Goal: Task Accomplishment & Management: Manage account settings

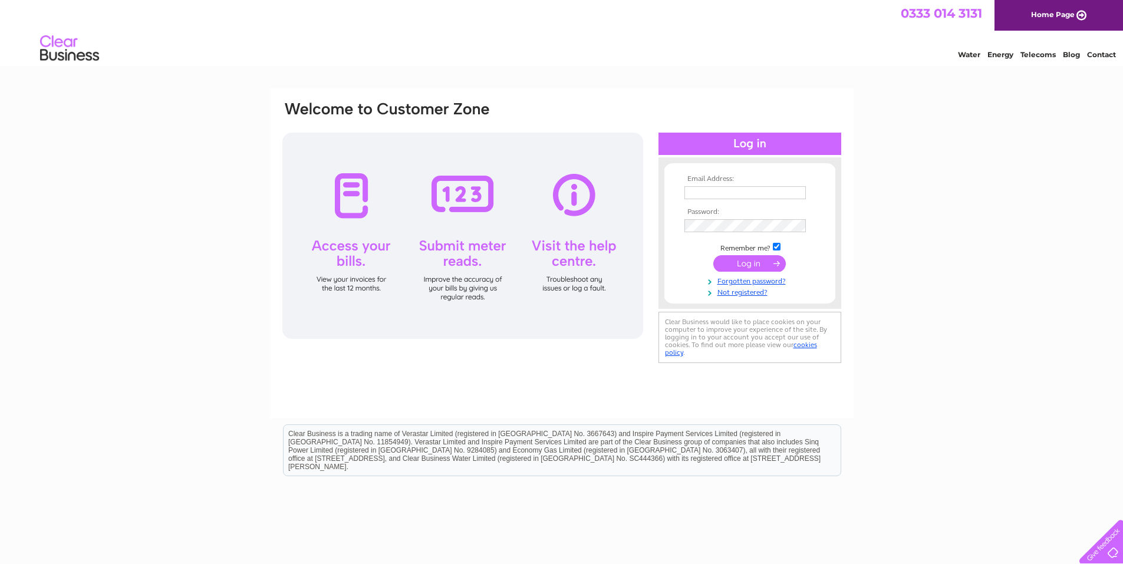
type input "operations@professionalenergy.co.uk"
click at [763, 269] on input "submit" at bounding box center [749, 263] width 73 height 17
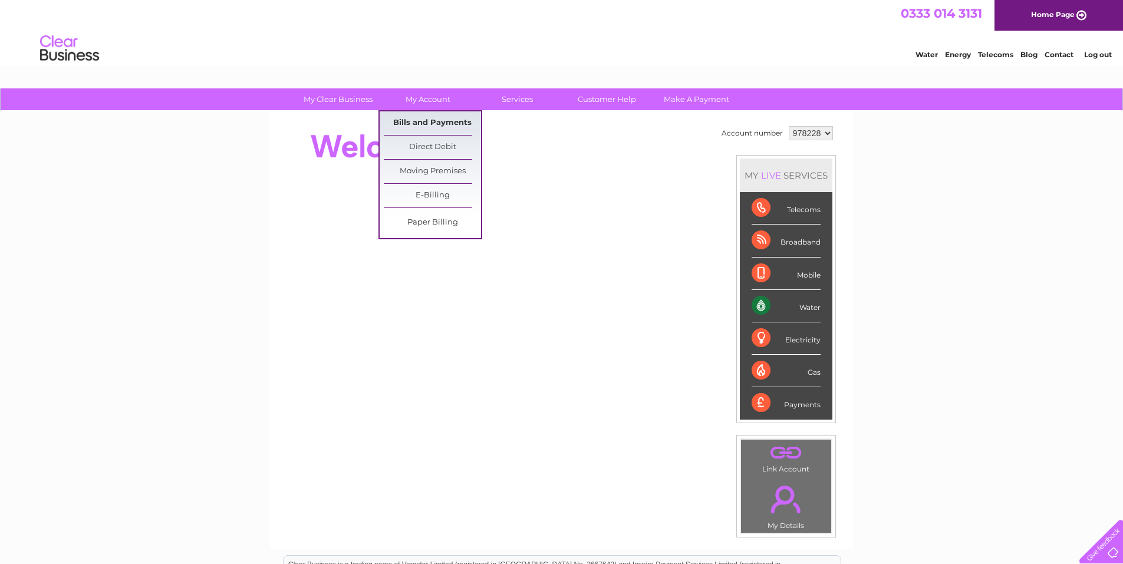
click at [430, 130] on link "Bills and Payments" at bounding box center [432, 123] width 97 height 24
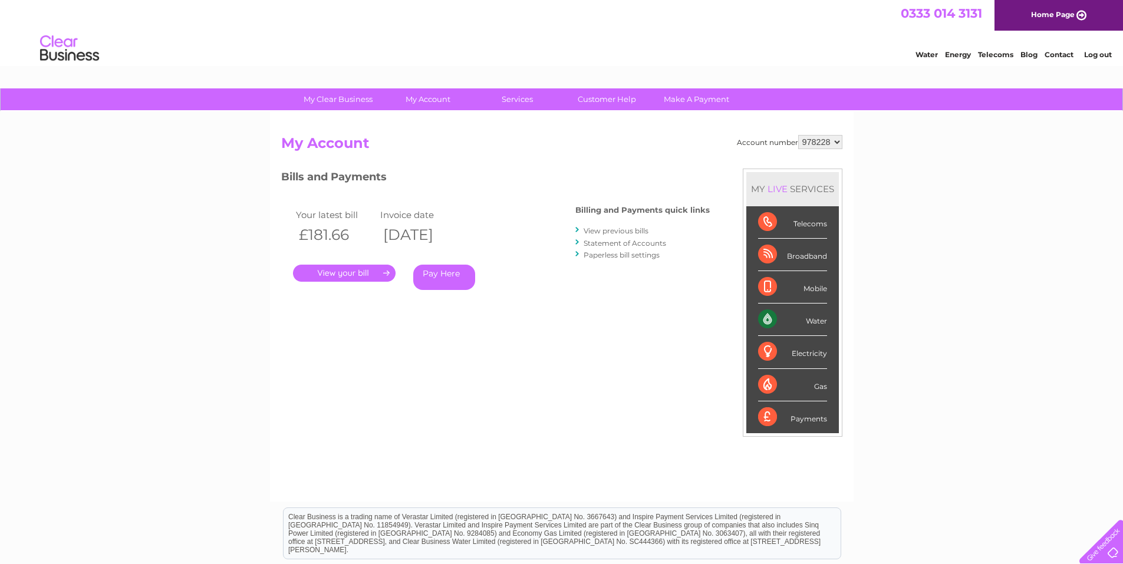
click at [644, 244] on link "Statement of Accounts" at bounding box center [625, 243] width 83 height 9
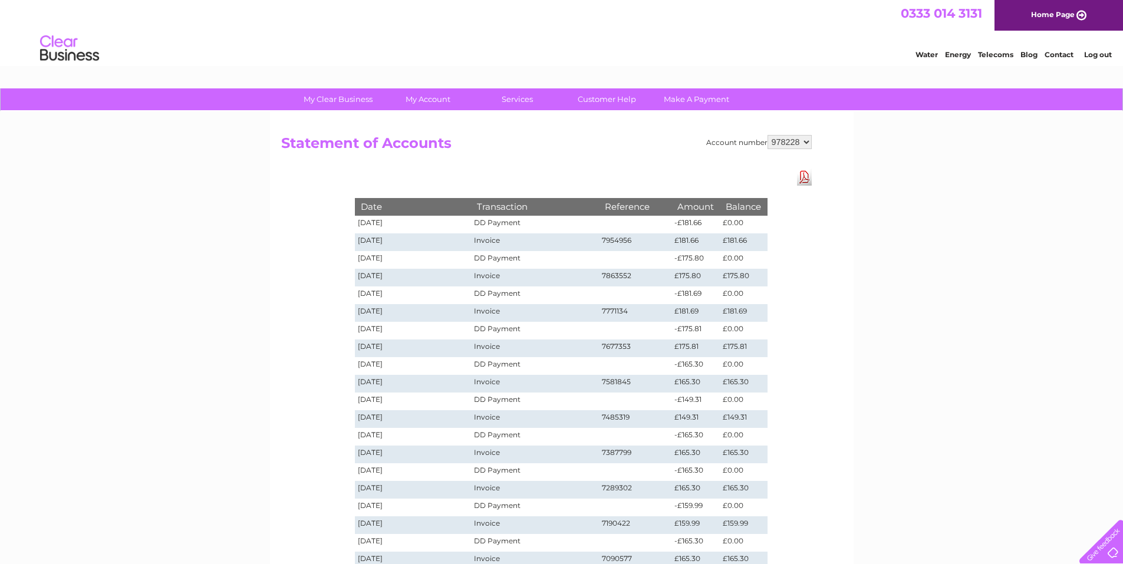
click at [804, 179] on link "Download Pdf" at bounding box center [804, 177] width 15 height 17
